Goal: Information Seeking & Learning: Learn about a topic

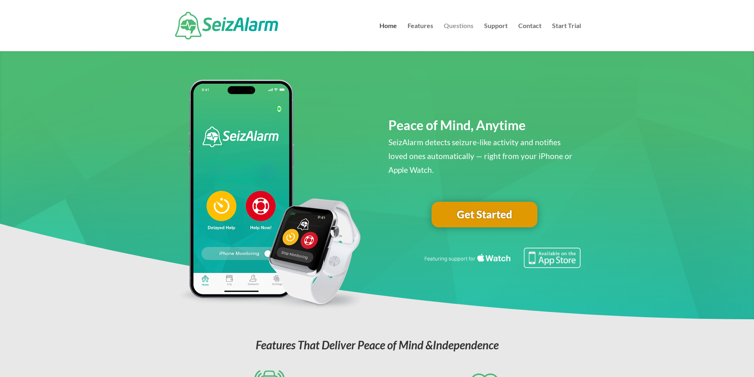
click at [463, 27] on link "Questions" at bounding box center [459, 37] width 30 height 28
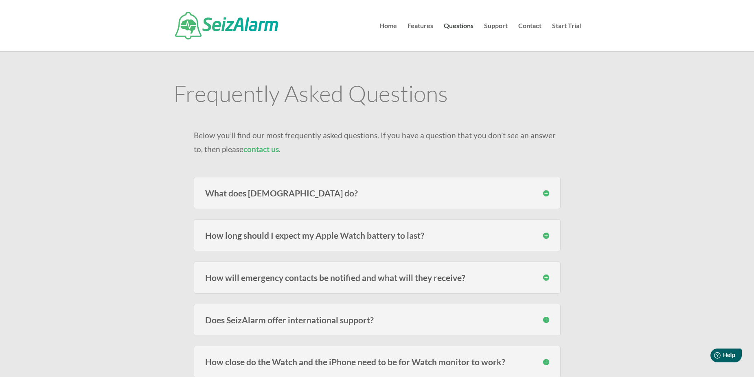
click at [224, 199] on div "What does SeizAlarm do? SeizAlarm detects irregular/abnormal movement and can a…" at bounding box center [377, 193] width 367 height 32
click at [548, 194] on h3 "What does SeizAlarm do?" at bounding box center [377, 193] width 344 height 9
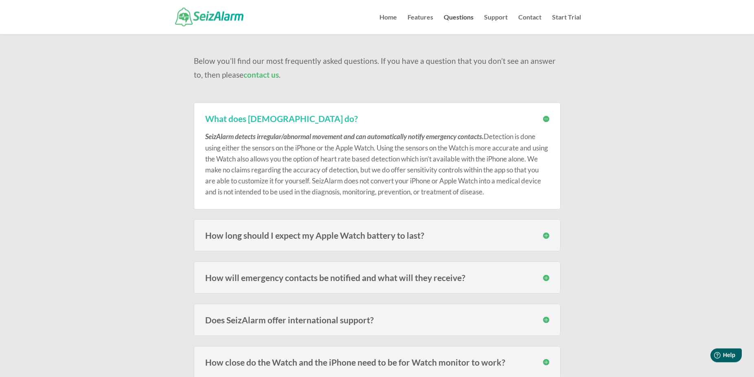
scroll to position [125, 0]
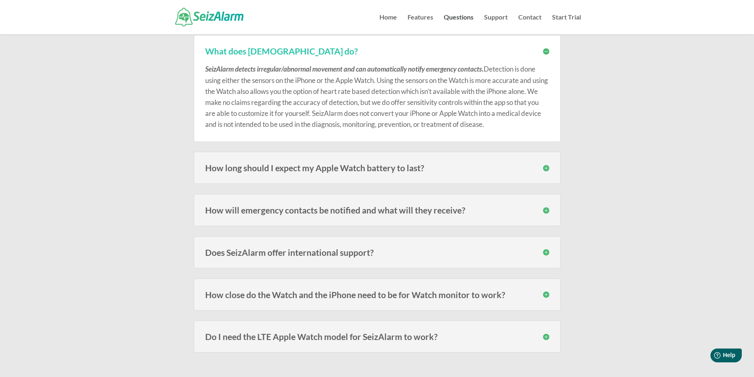
click at [549, 210] on div "How will emergency contacts be notified and what will they receive? Emergency c…" at bounding box center [377, 210] width 367 height 32
click at [544, 295] on h3 "How close do the Watch and the iPhone need to be for Watch monitor to work?" at bounding box center [377, 295] width 344 height 9
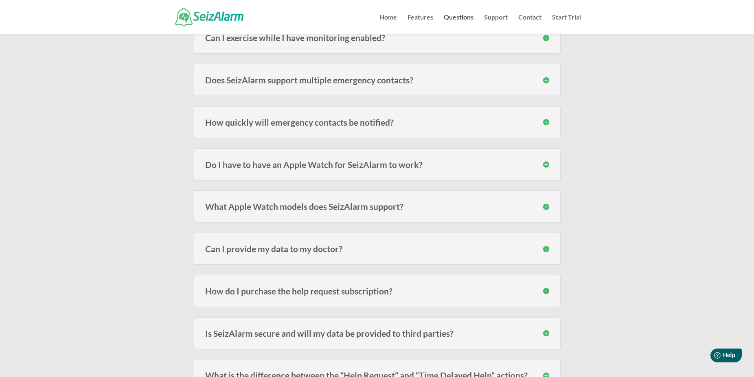
scroll to position [664, 0]
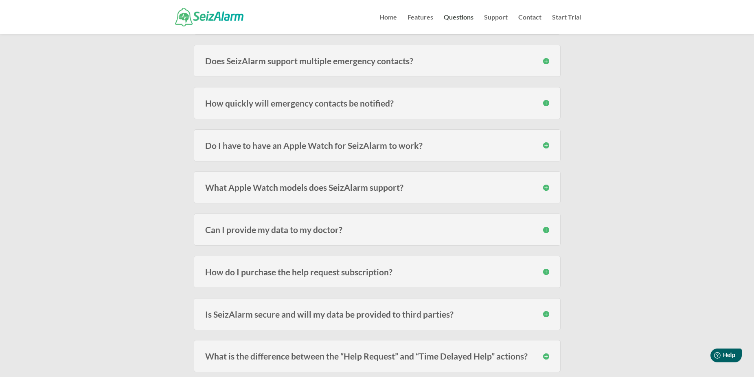
click at [371, 270] on h3 "How do I purchase the help request subscription?" at bounding box center [377, 272] width 344 height 9
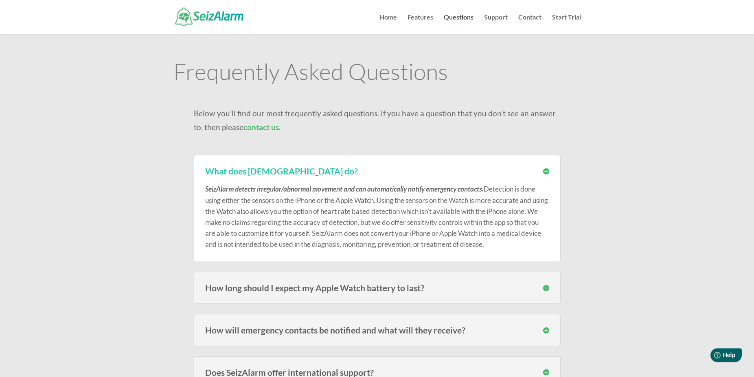
scroll to position [0, 0]
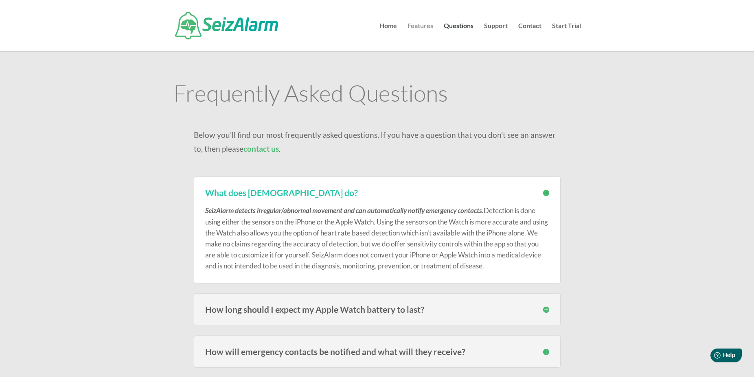
click at [416, 26] on link "Features" at bounding box center [421, 37] width 26 height 28
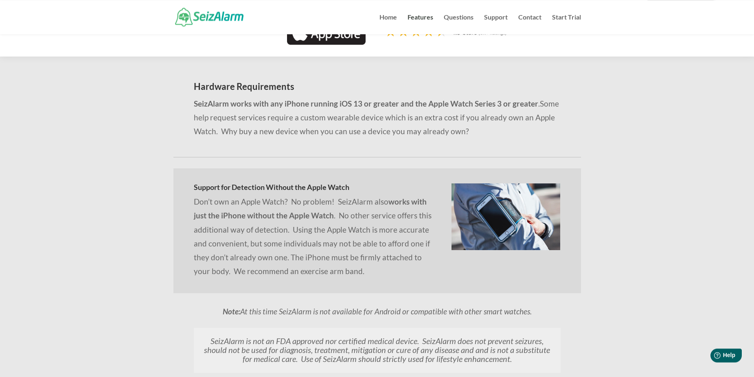
scroll to position [747, 0]
